Goal: Information Seeking & Learning: Learn about a topic

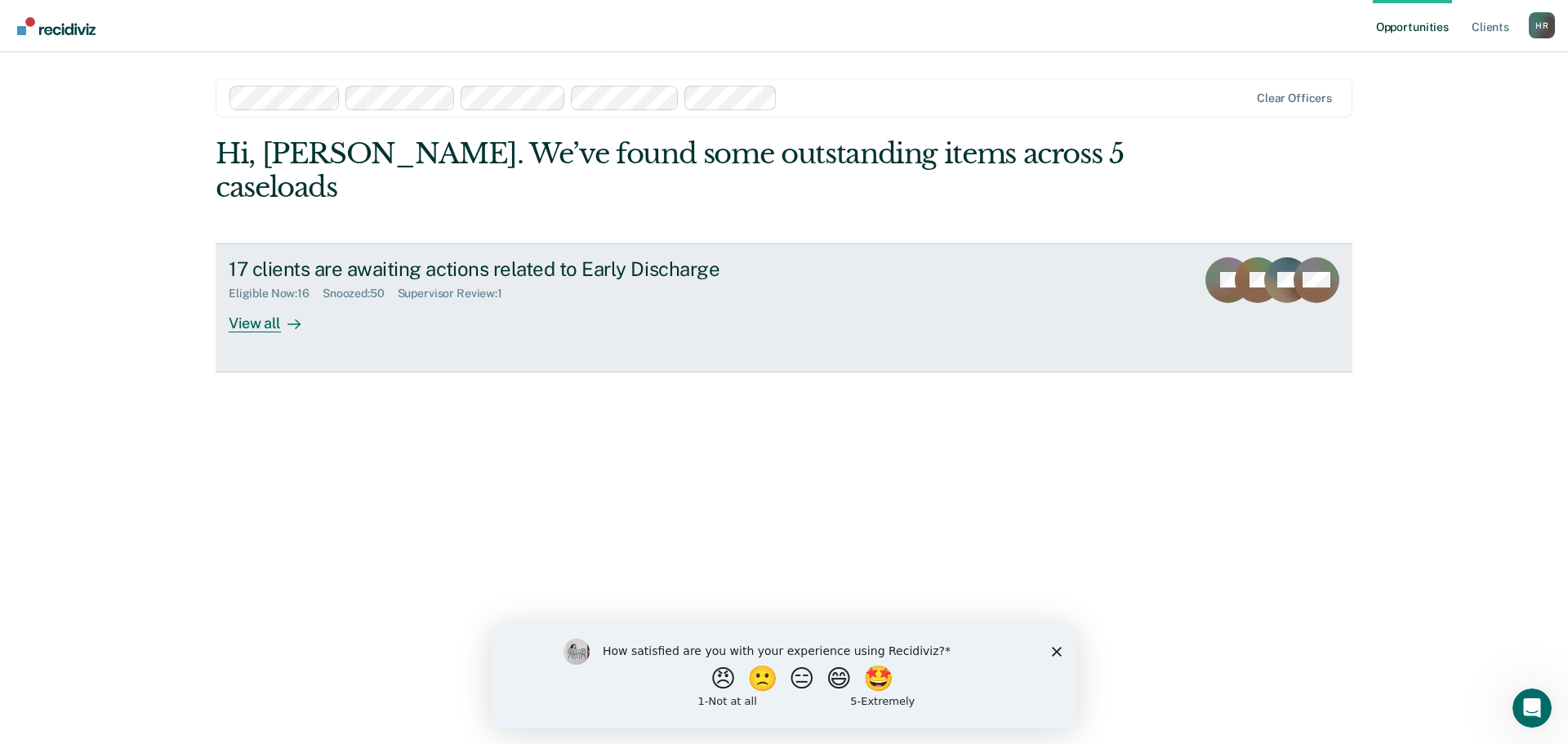
click at [270, 301] on div "View all" at bounding box center [275, 317] width 92 height 32
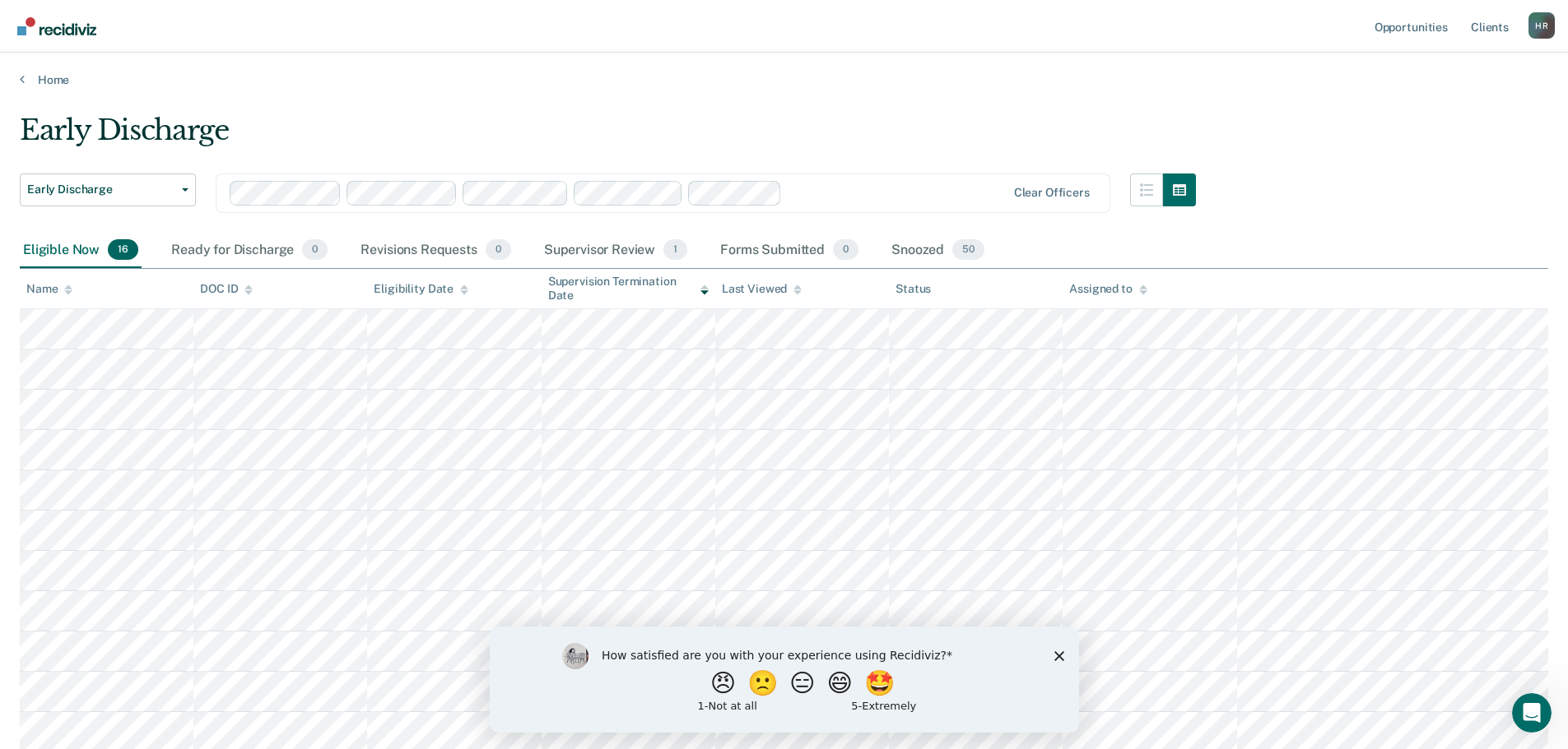
click at [1133, 284] on div "Assigned to" at bounding box center [1108, 289] width 78 height 14
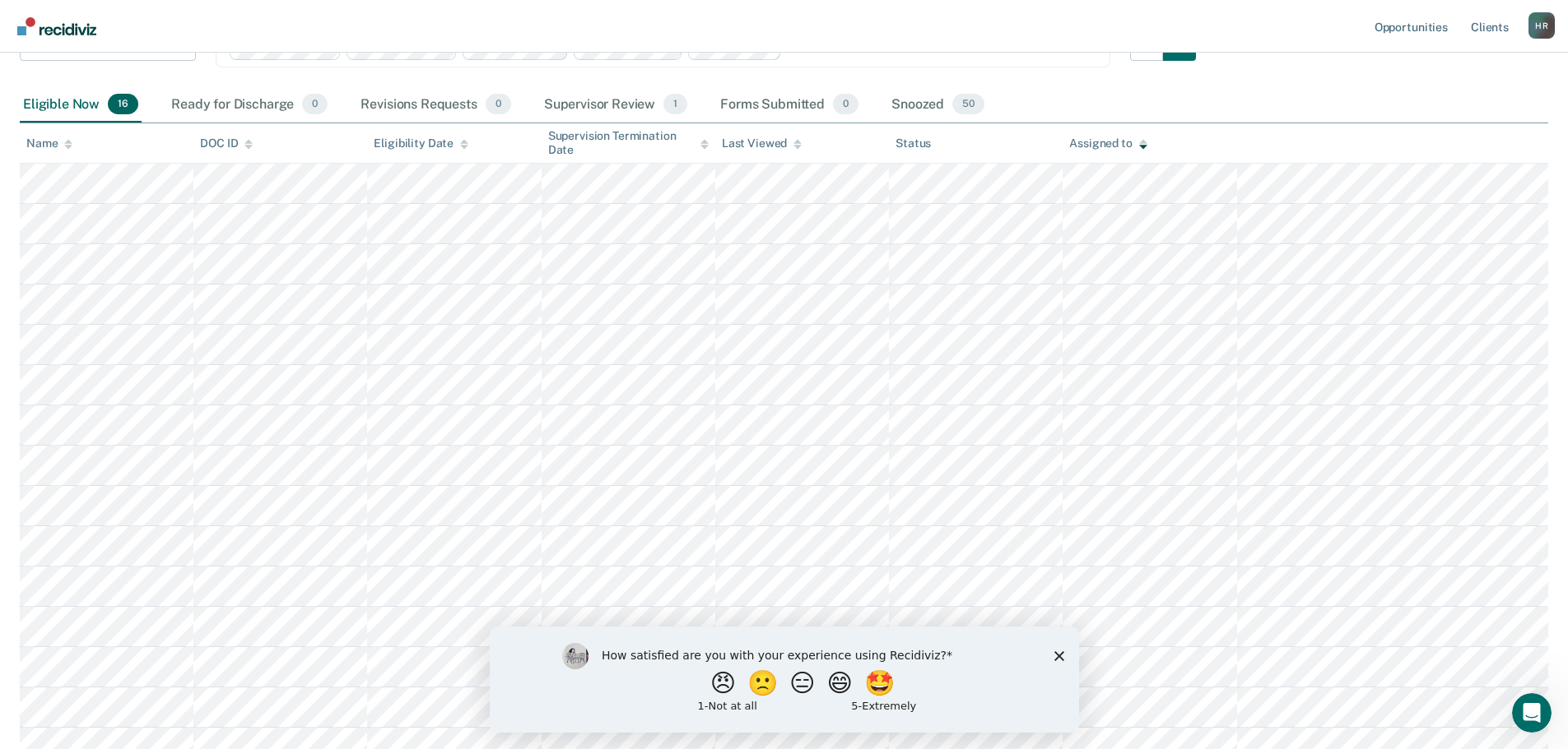
scroll to position [164, 0]
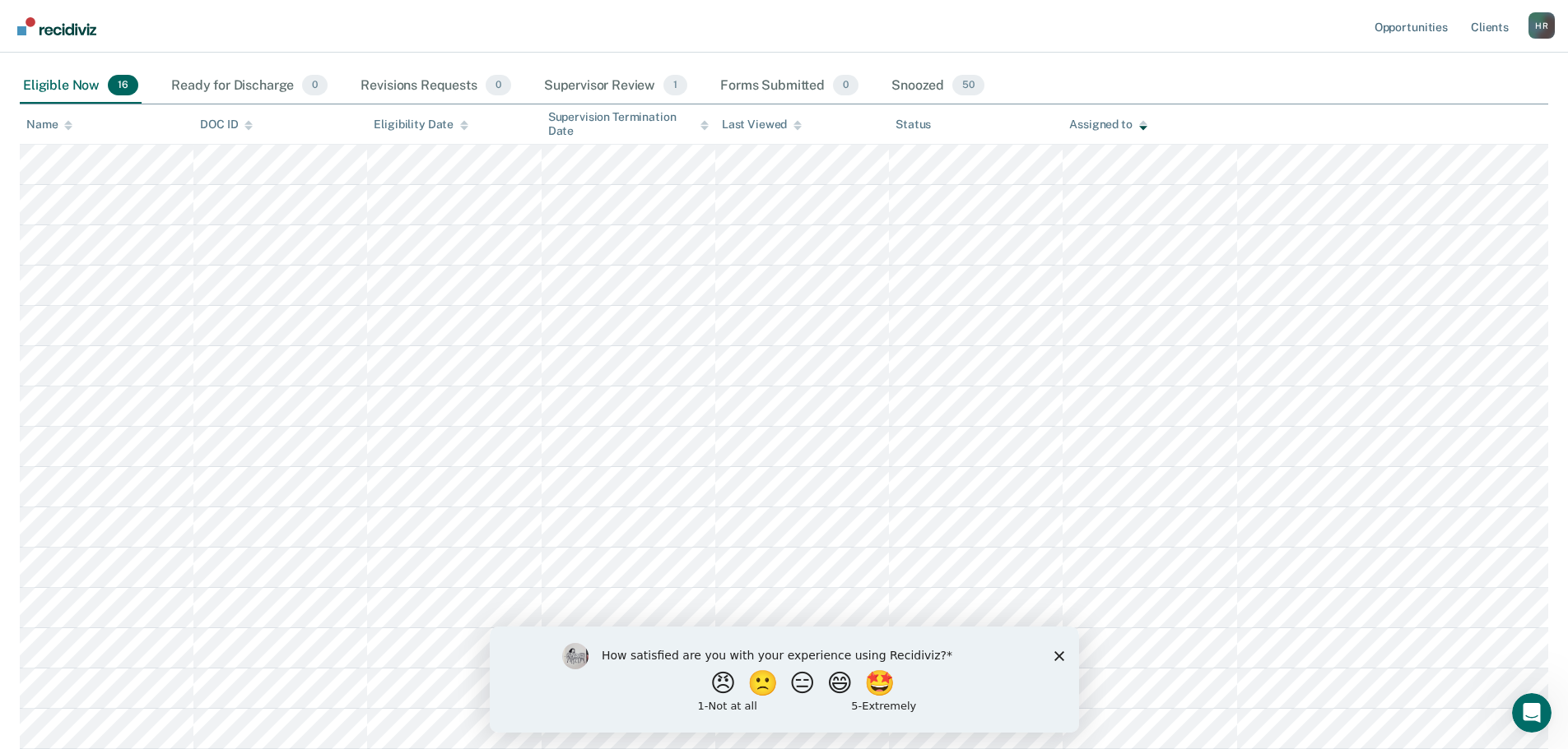
click at [1060, 656] on polygon "Close survey" at bounding box center [1058, 655] width 10 height 10
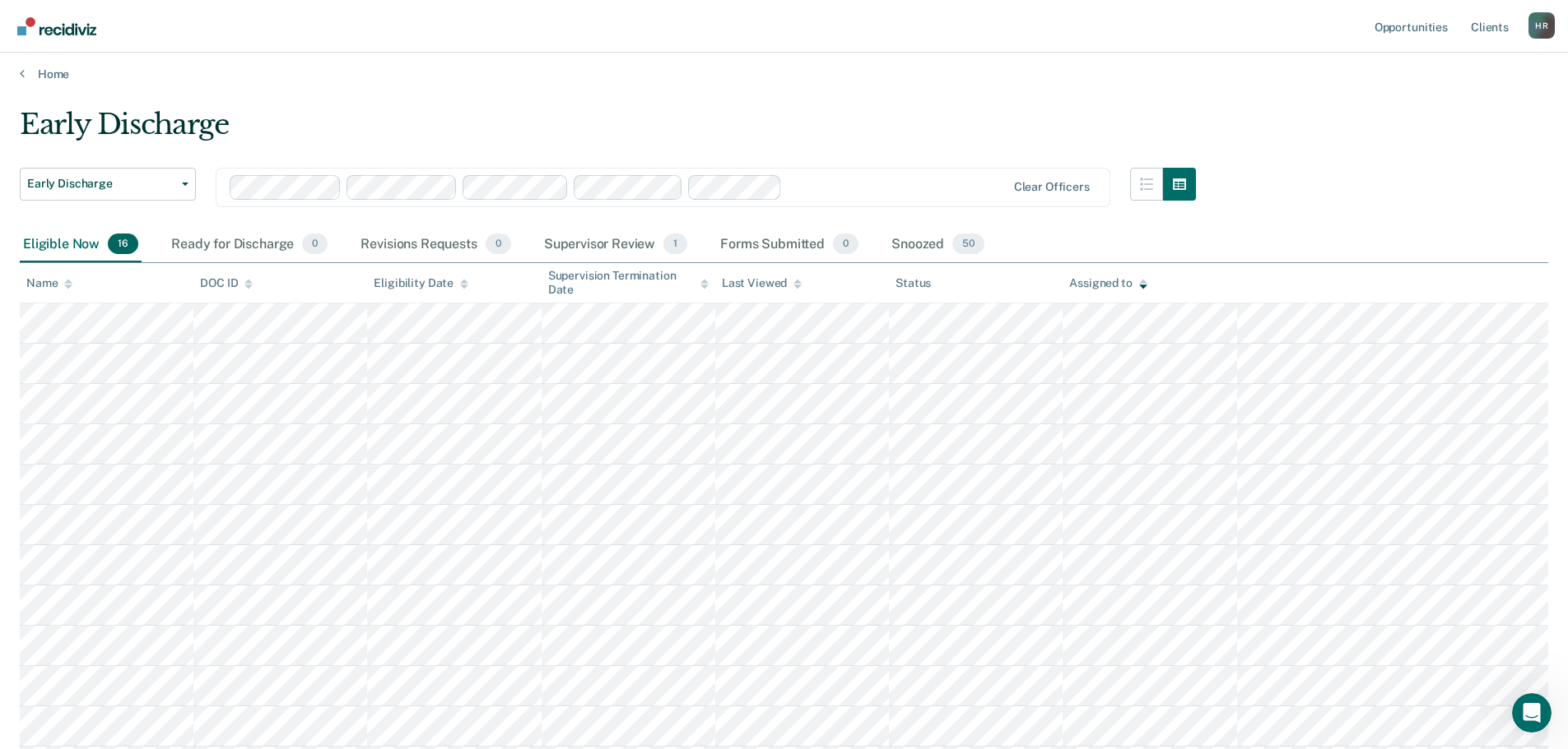
scroll to position [0, 0]
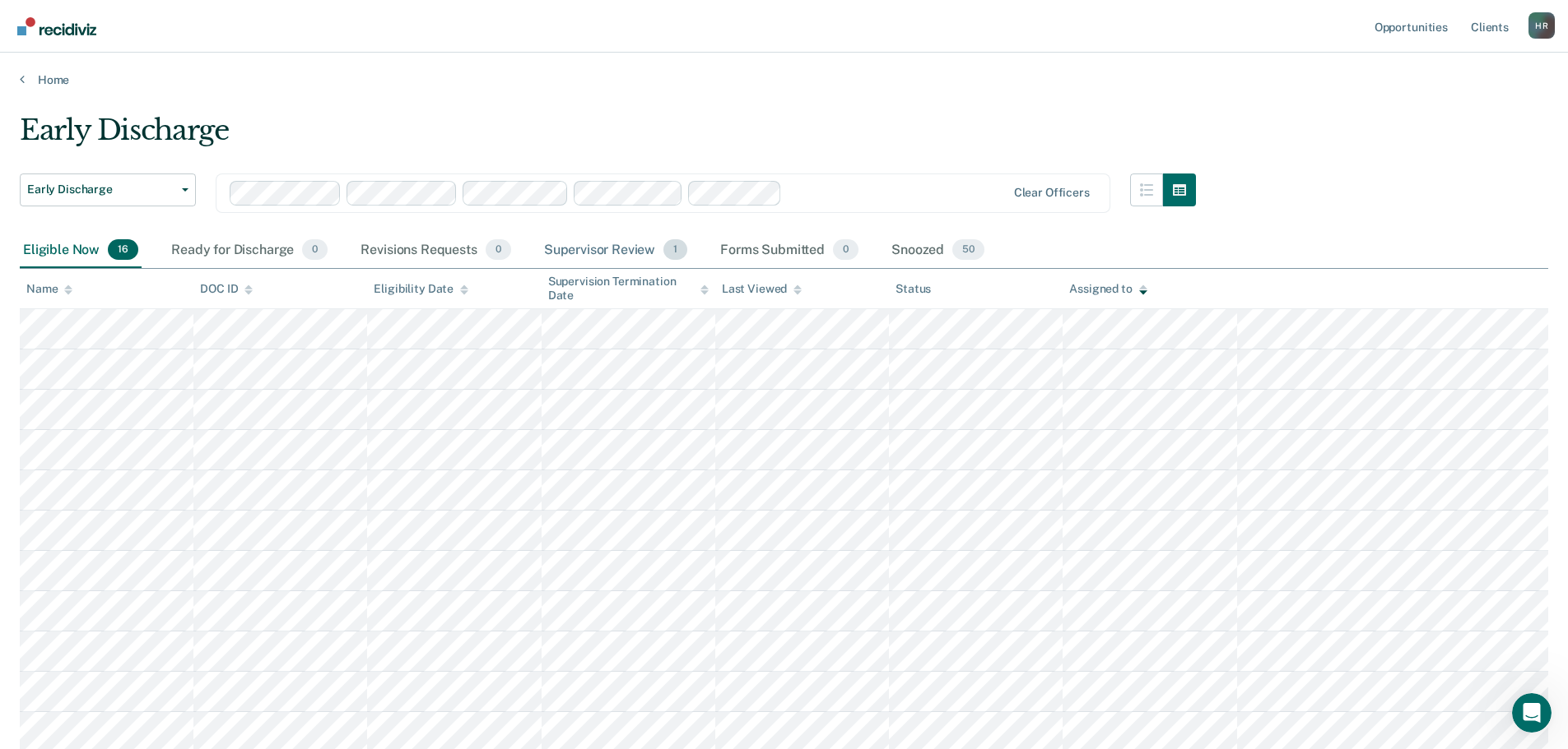
click at [605, 252] on div "Supervisor Review 1" at bounding box center [616, 251] width 150 height 36
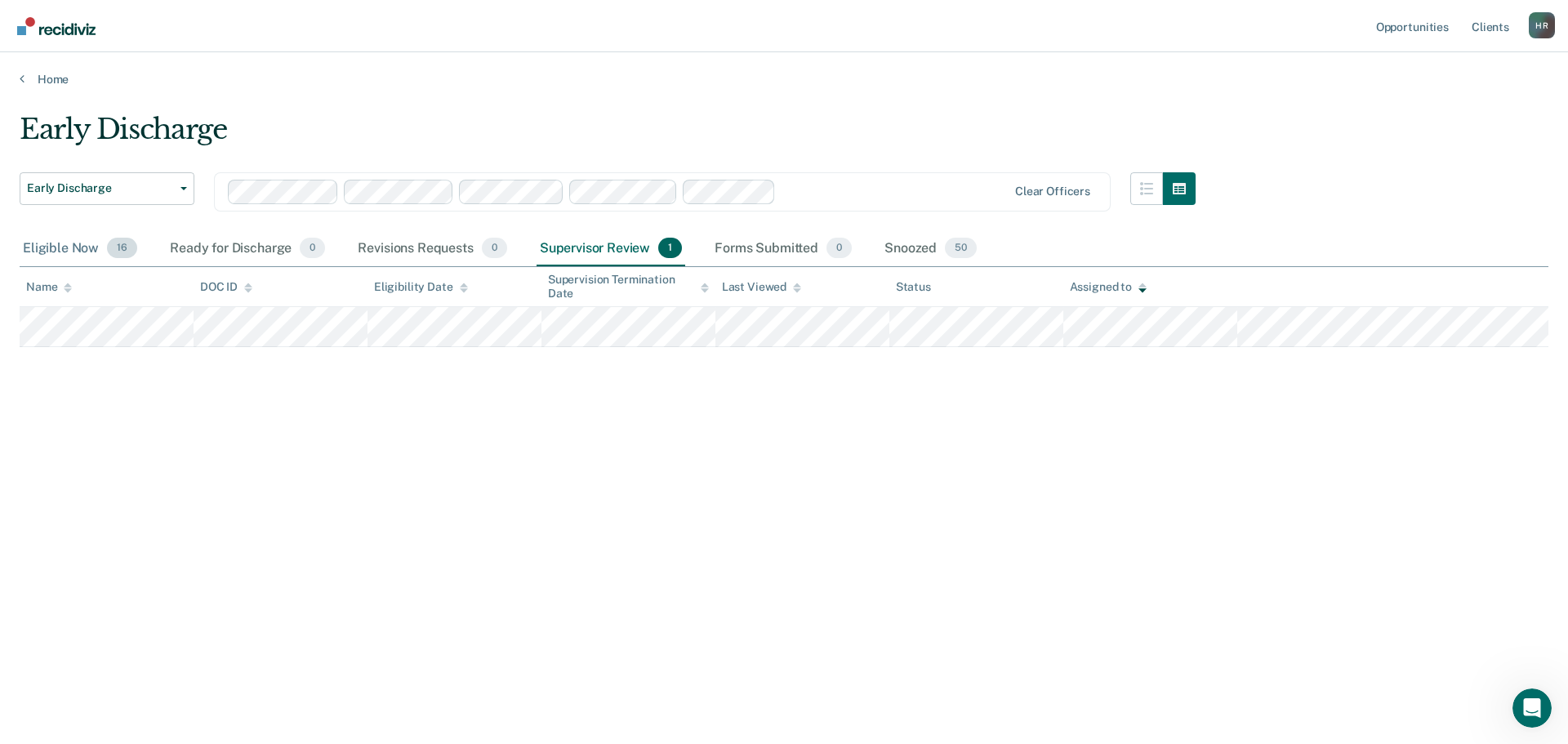
click at [55, 249] on div "Eligible Now 16" at bounding box center [80, 249] width 120 height 36
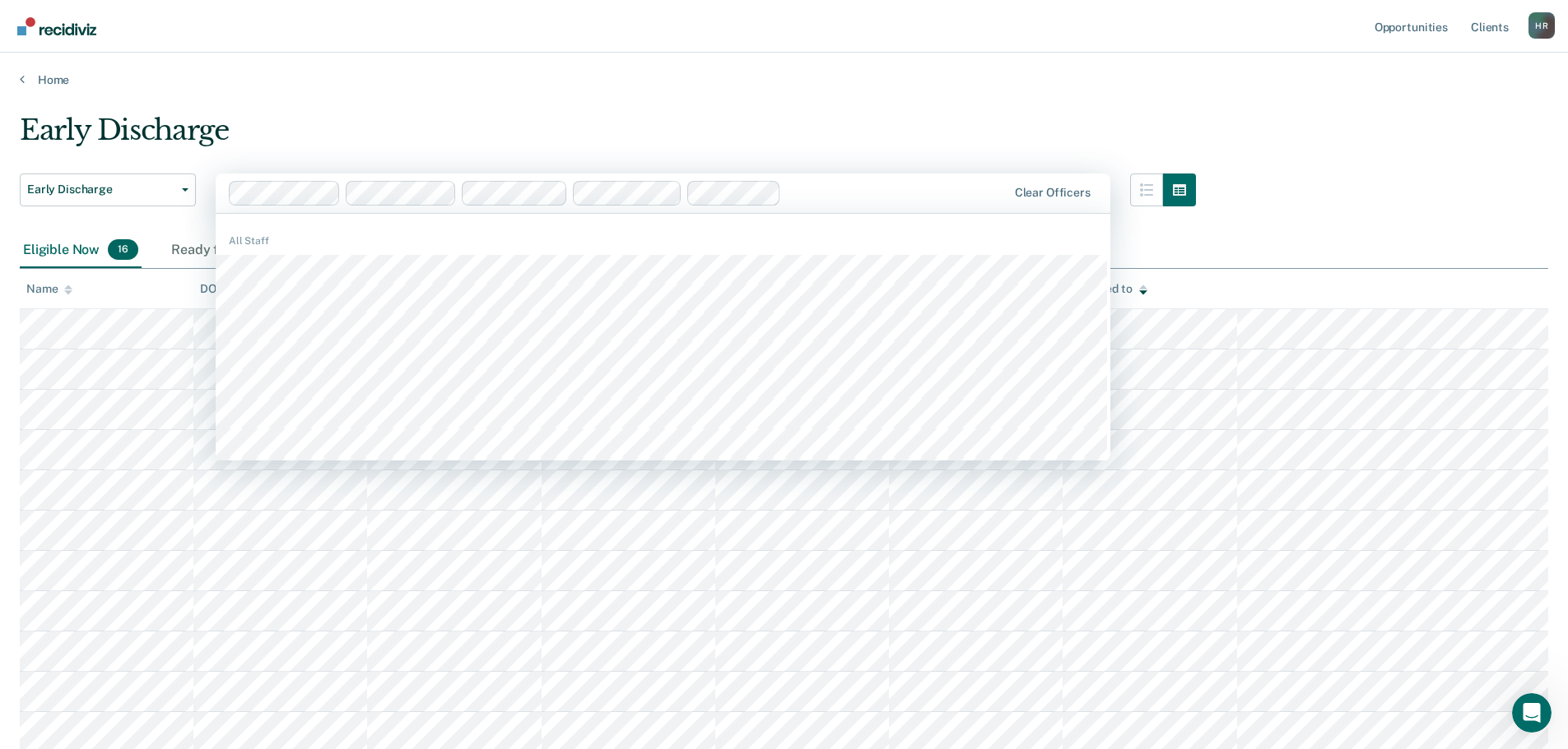
click at [1107, 62] on div "Home" at bounding box center [784, 70] width 1568 height 35
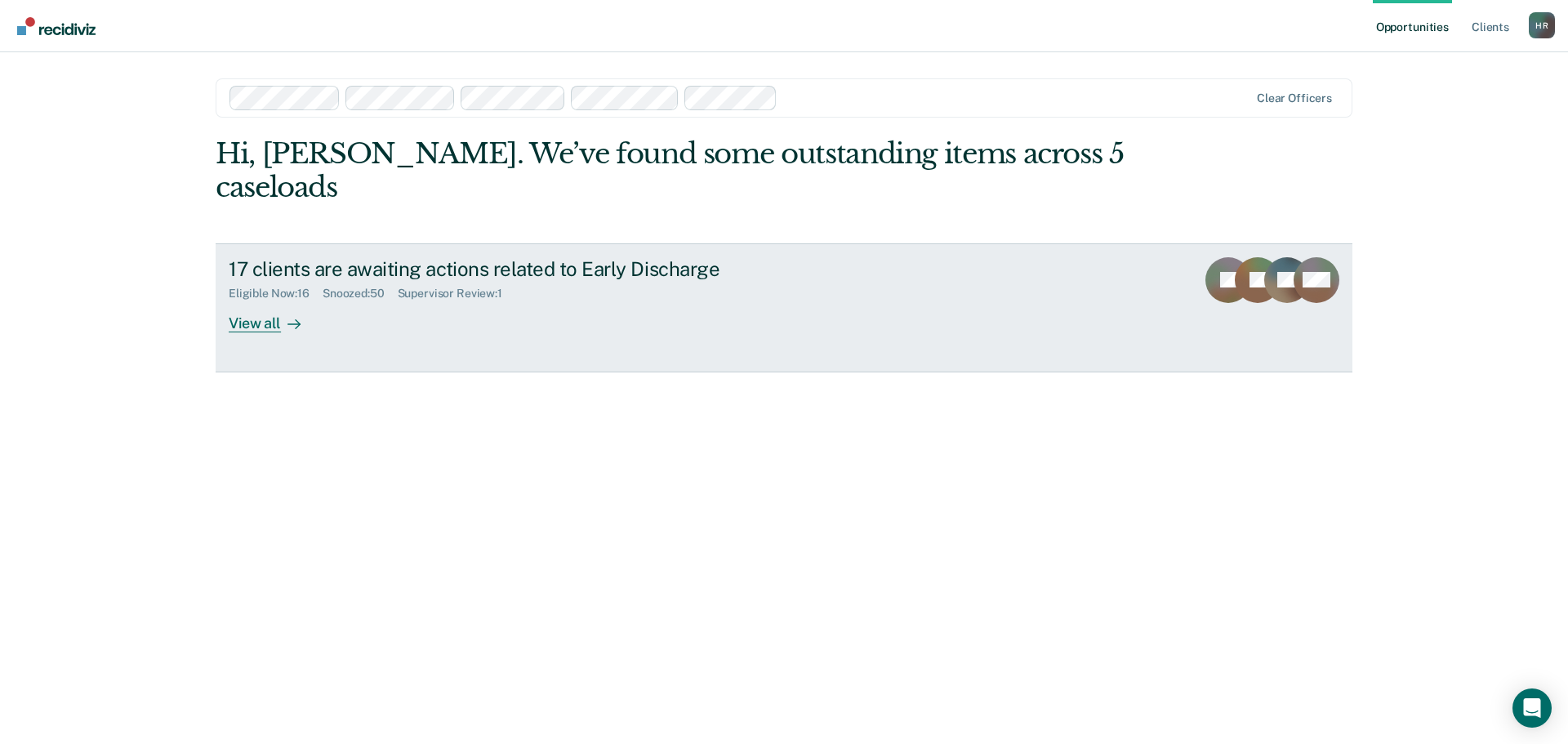
click at [244, 301] on div "View all" at bounding box center [275, 317] width 92 height 32
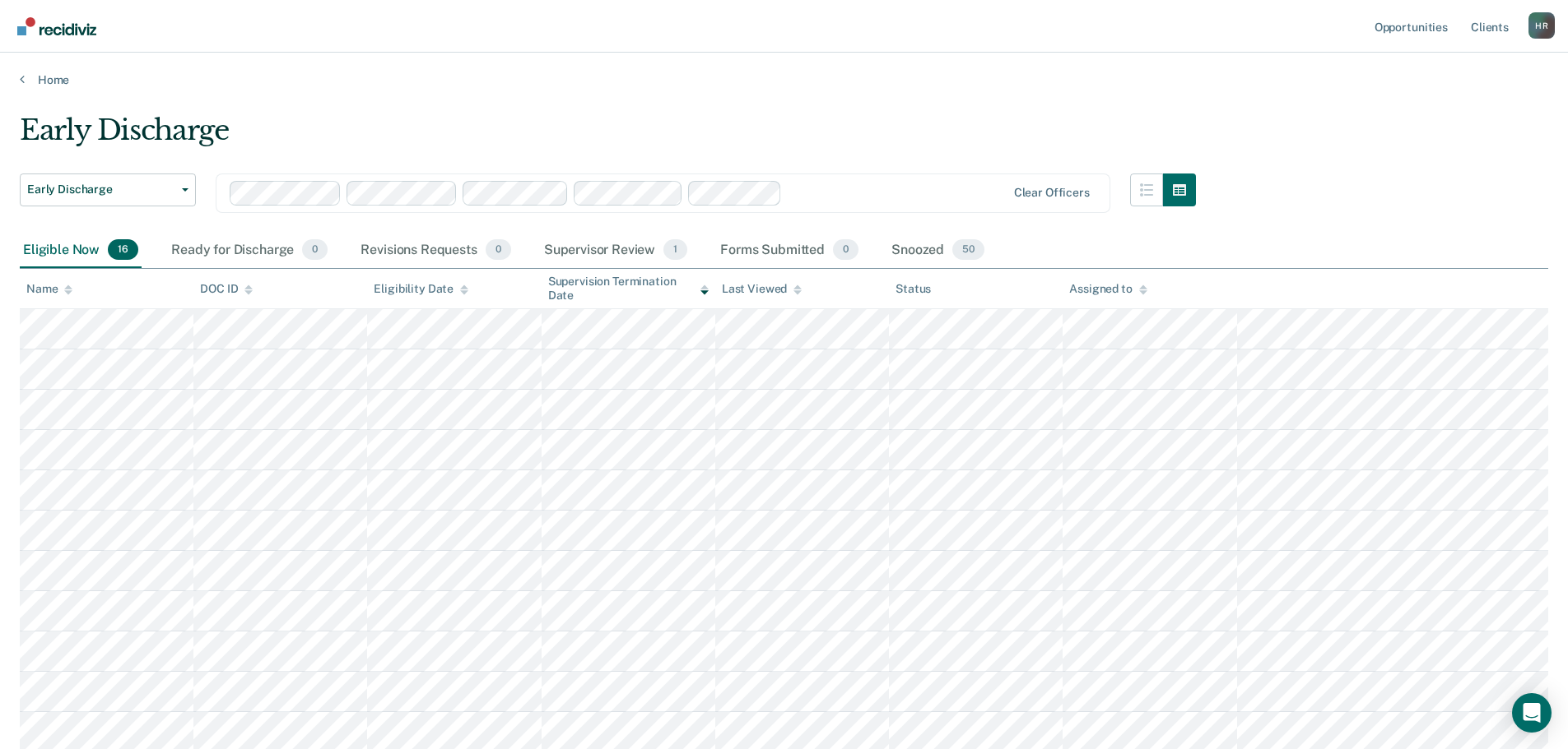
click at [1086, 287] on div "Assigned to" at bounding box center [1108, 289] width 78 height 14
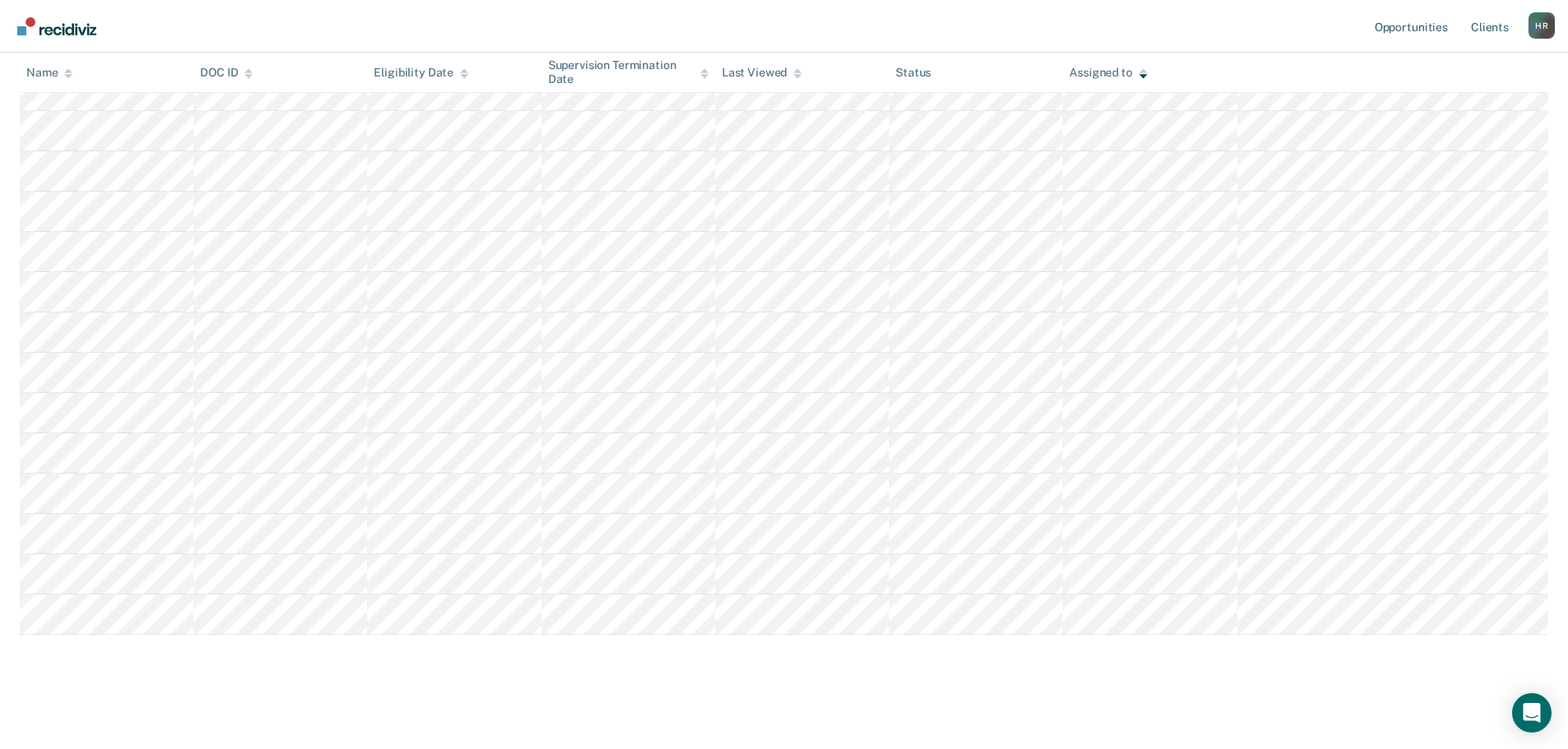
scroll to position [323, 0]
